Goal: Navigation & Orientation: Find specific page/section

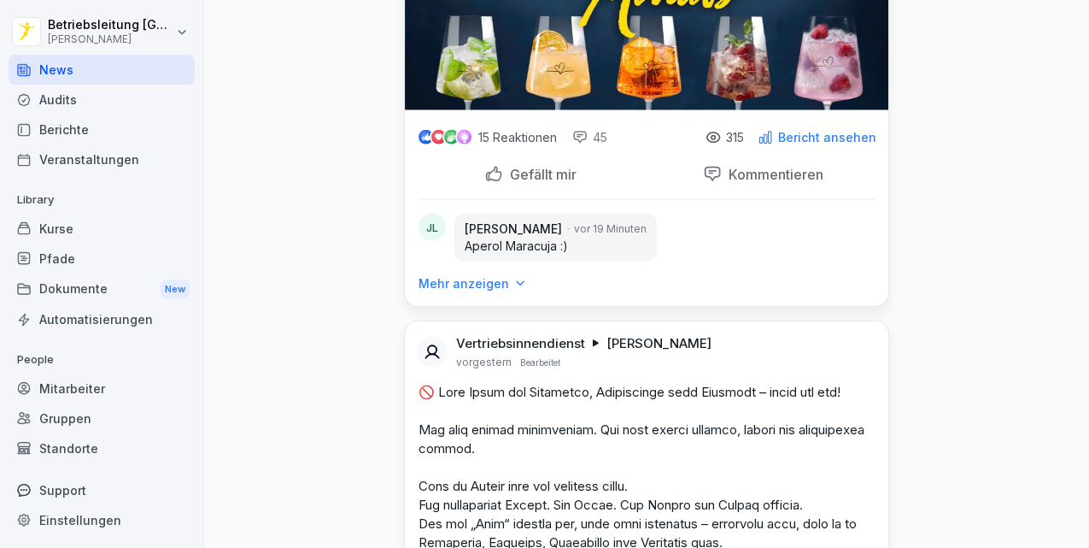
scroll to position [2107, 0]
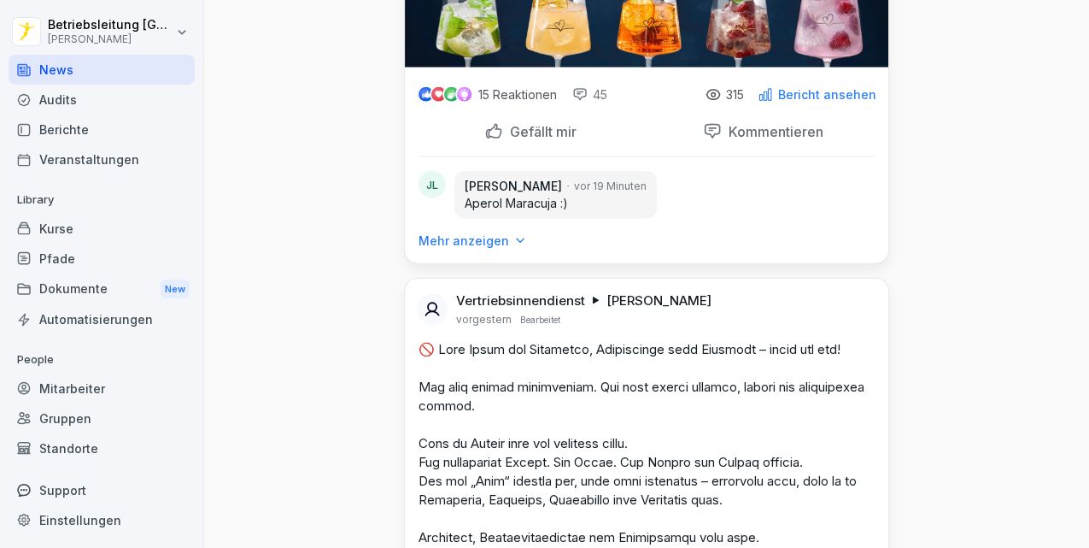
click at [476, 250] on p "Mehr anzeigen" at bounding box center [464, 240] width 91 height 17
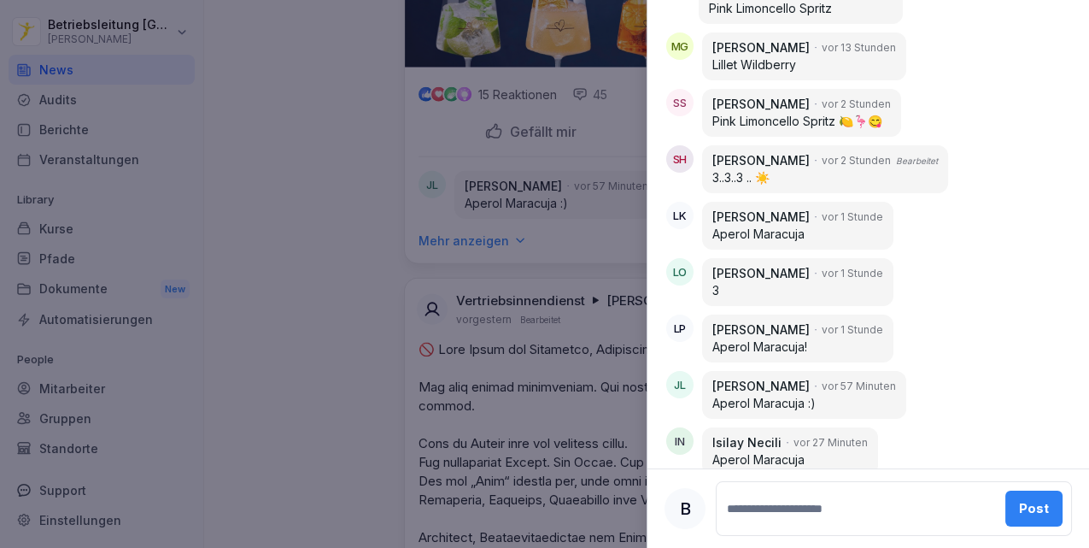
scroll to position [3016, 0]
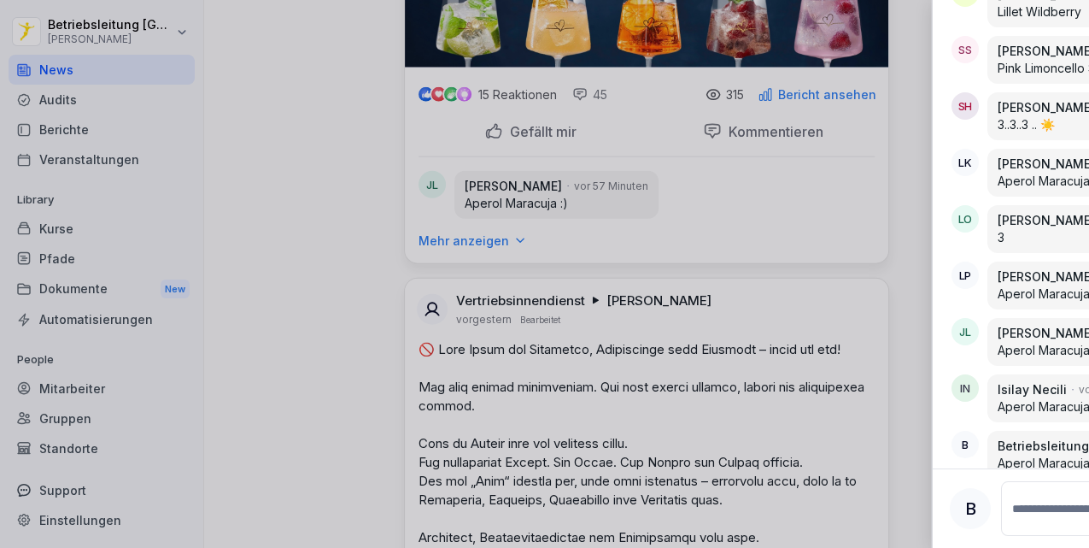
click at [522, 268] on div at bounding box center [544, 274] width 1089 height 548
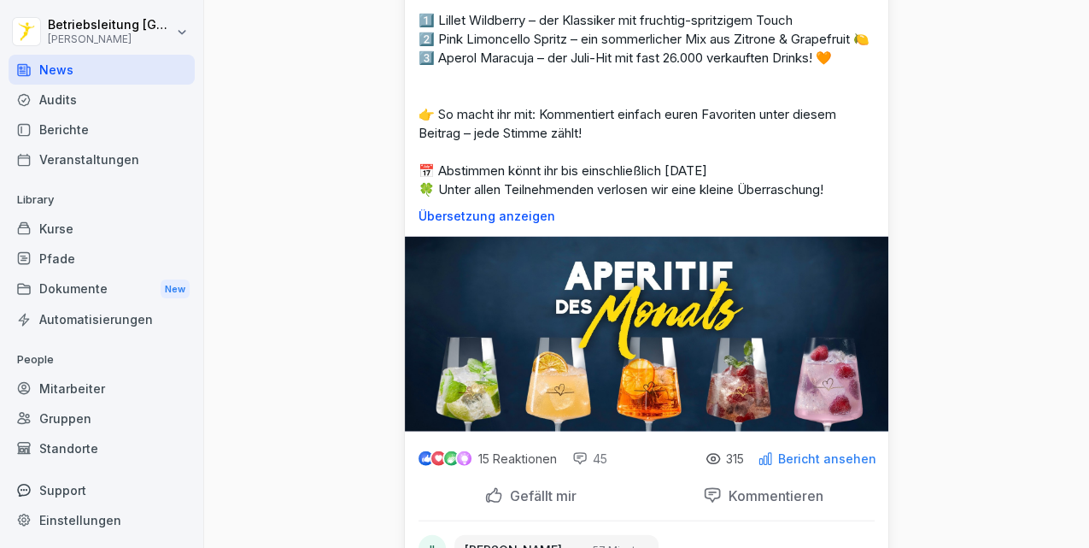
scroll to position [1709, 0]
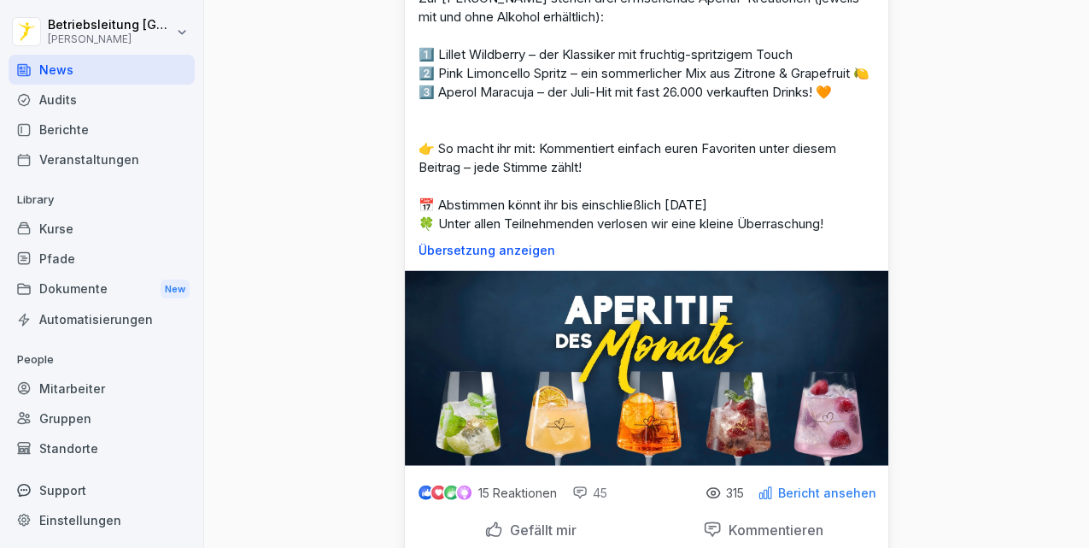
click at [84, 108] on div "Audits" at bounding box center [102, 100] width 186 height 30
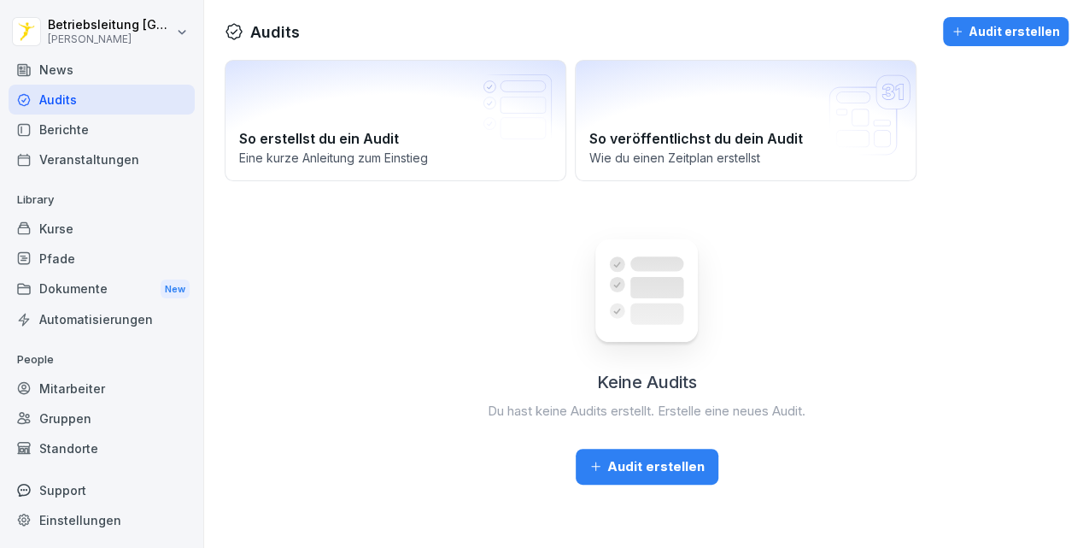
click at [100, 133] on div "Berichte" at bounding box center [102, 130] width 186 height 30
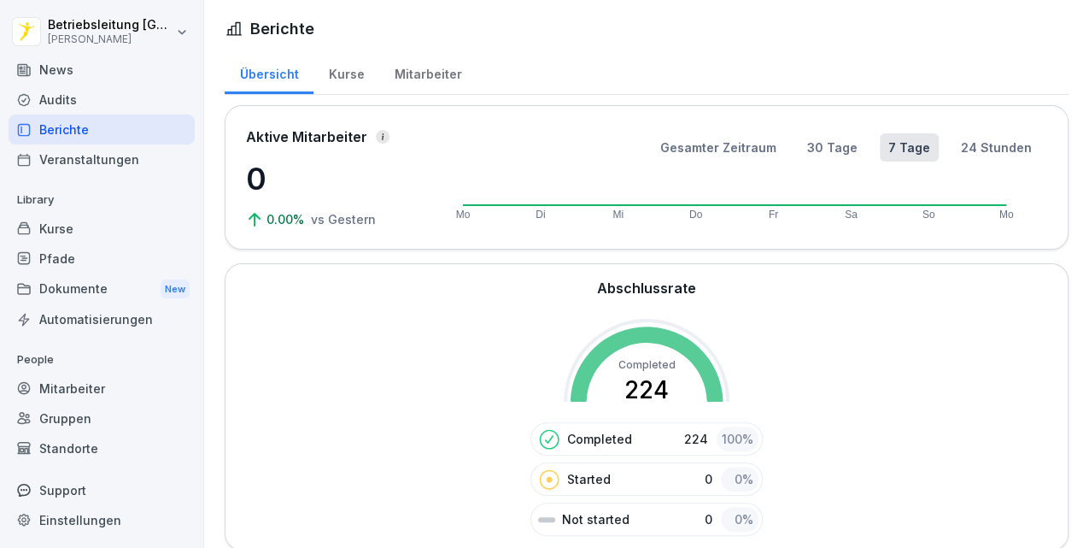
click at [112, 165] on div "Veranstaltungen" at bounding box center [102, 159] width 186 height 30
